Goal: Task Accomplishment & Management: Manage account settings

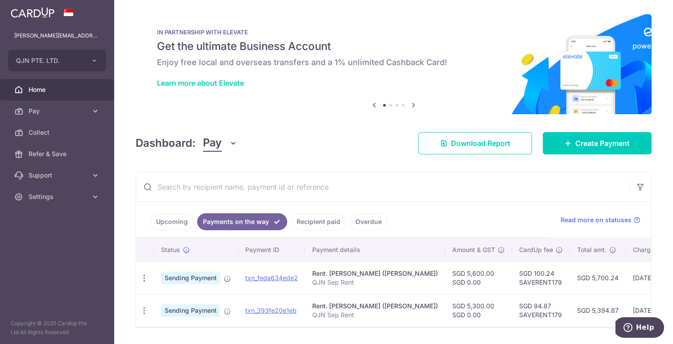
scroll to position [0, 131]
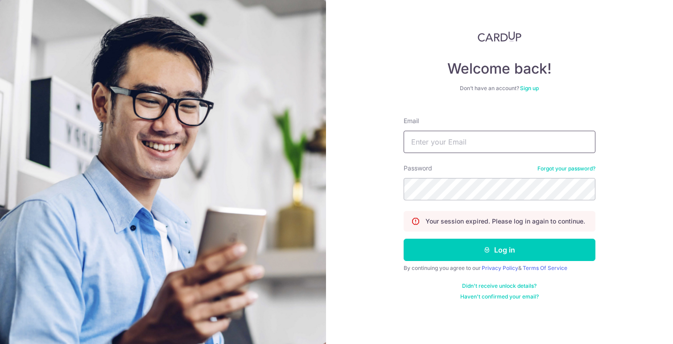
click at [460, 142] on input "Email" at bounding box center [500, 142] width 192 height 22
type input "[PERSON_NAME][EMAIL_ADDRESS][DOMAIN_NAME]"
click at [404, 239] on button "Log in" at bounding box center [500, 250] width 192 height 22
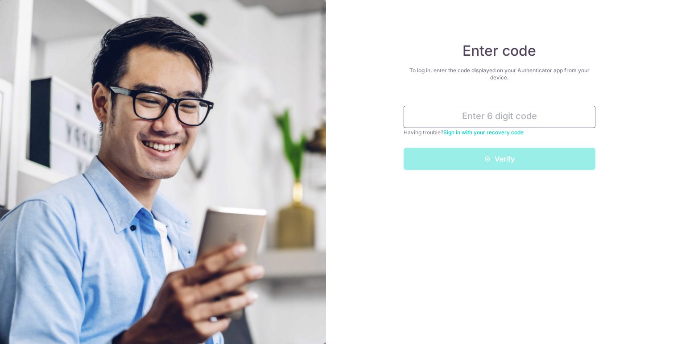
click at [457, 115] on input "text" at bounding box center [500, 117] width 192 height 22
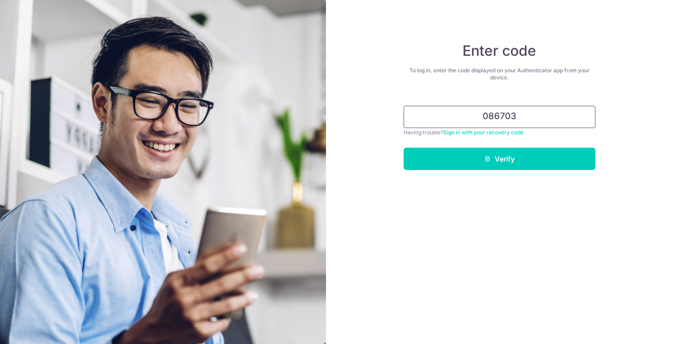
type input "086703"
click at [404, 148] on button "Verify" at bounding box center [500, 159] width 192 height 22
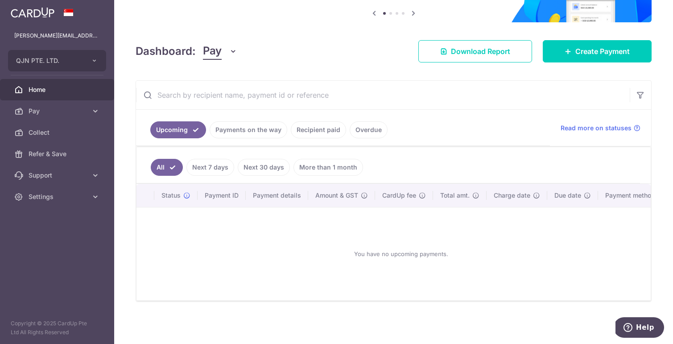
click at [300, 124] on link "Recipient paid" at bounding box center [318, 129] width 55 height 17
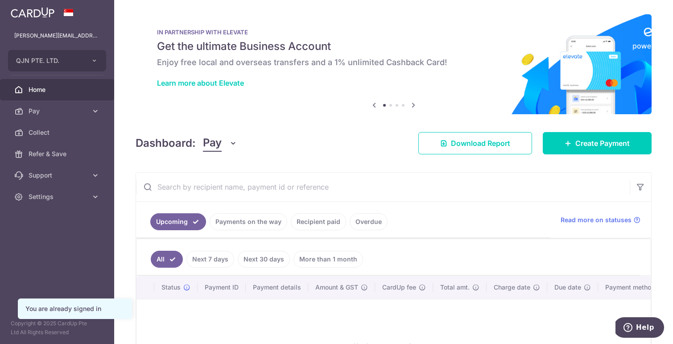
click at [314, 222] on link "Recipient paid" at bounding box center [318, 221] width 55 height 17
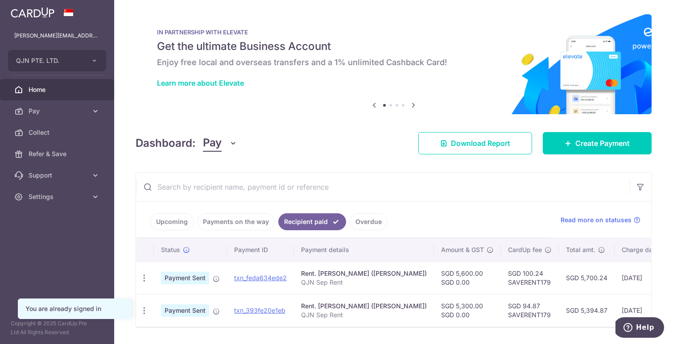
scroll to position [31, 0]
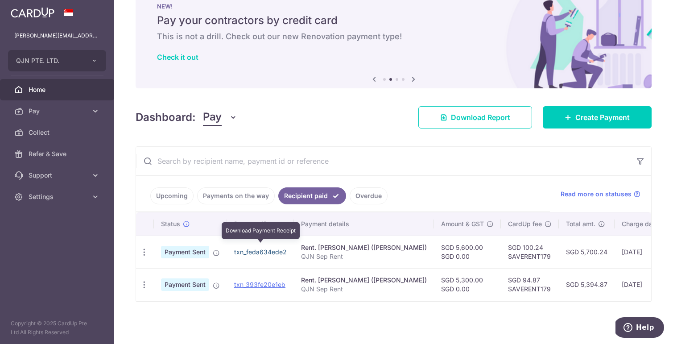
click at [247, 248] on link "txn_feda634ede2" at bounding box center [260, 252] width 53 height 8
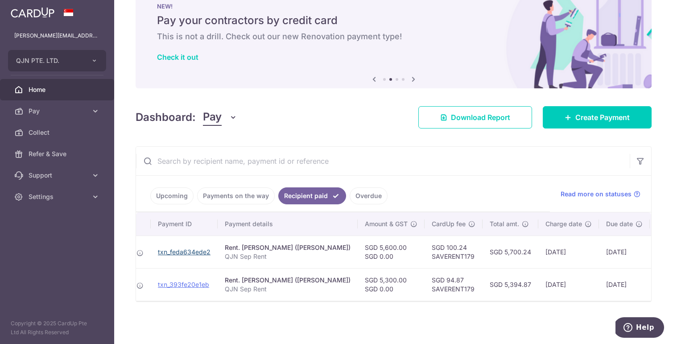
scroll to position [0, 70]
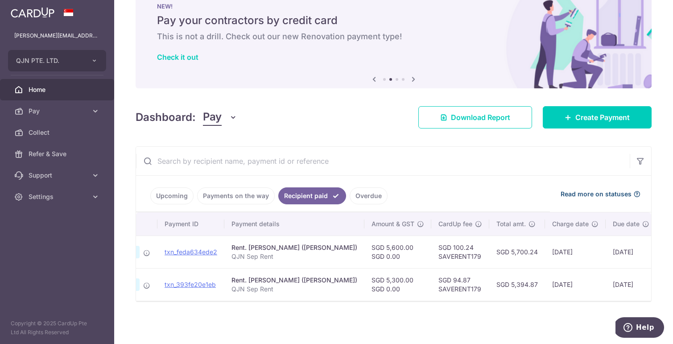
click at [633, 190] on icon at bounding box center [636, 193] width 7 height 7
click at [204, 274] on td "txn_393fe20e1eb" at bounding box center [190, 284] width 67 height 33
click at [203, 280] on link "txn_393fe20e1eb" at bounding box center [190, 284] width 51 height 8
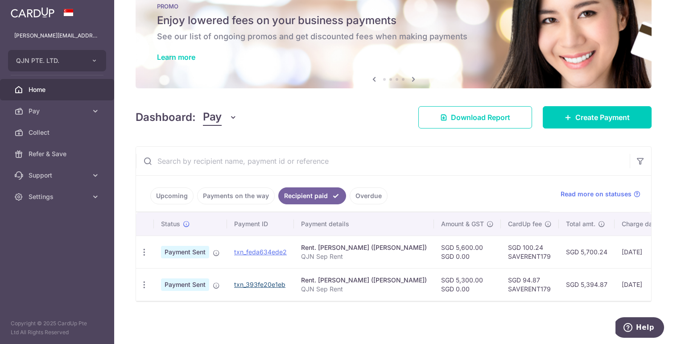
scroll to position [0, 120]
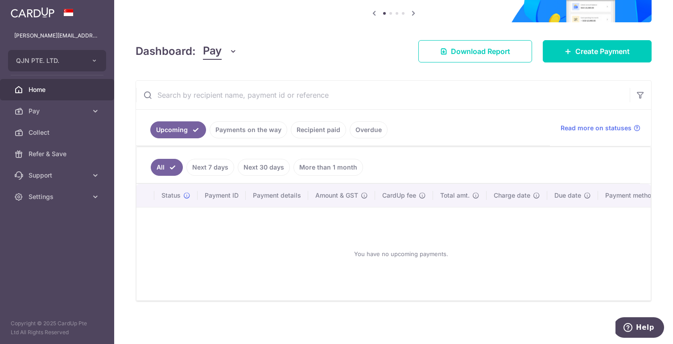
click at [322, 124] on link "Recipient paid" at bounding box center [318, 129] width 55 height 17
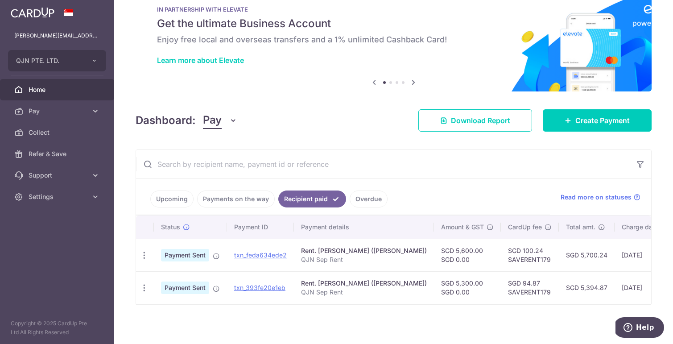
scroll to position [31, 0]
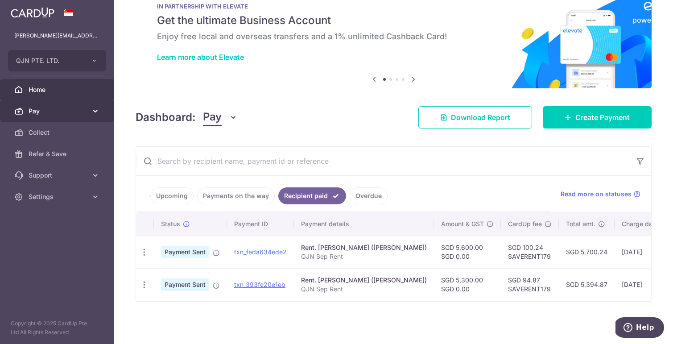
click at [69, 107] on span "Pay" at bounding box center [58, 111] width 59 height 9
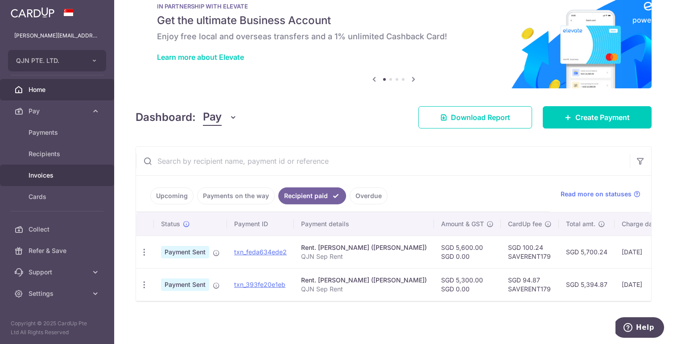
click at [65, 176] on span "Invoices" at bounding box center [58, 175] width 59 height 9
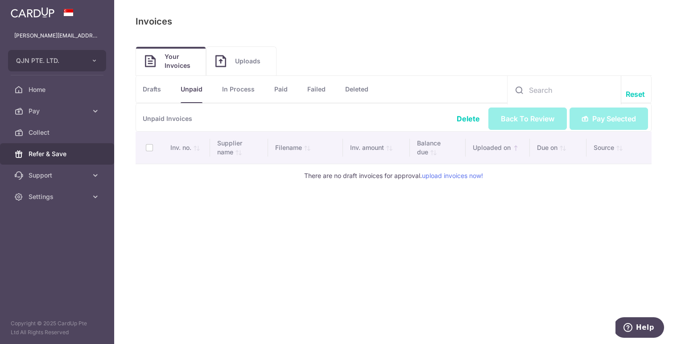
click at [66, 158] on link "Refer & Save" at bounding box center [57, 153] width 114 height 21
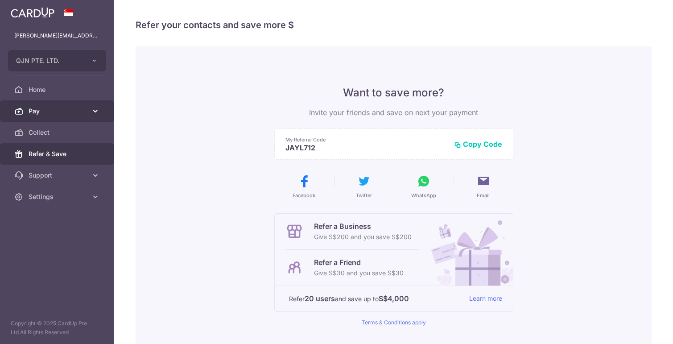
click at [70, 117] on link "Pay" at bounding box center [57, 110] width 114 height 21
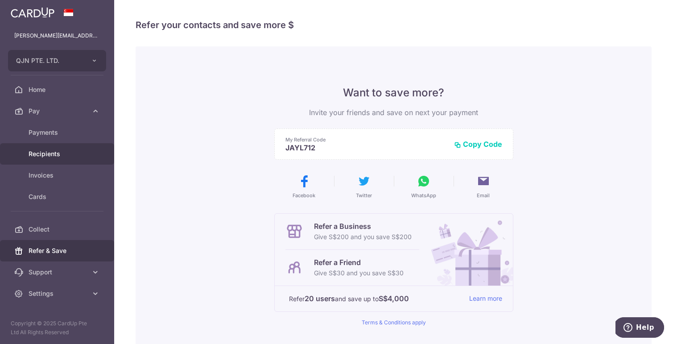
click at [52, 158] on span "Recipients" at bounding box center [58, 153] width 59 height 9
